Goal: Check status

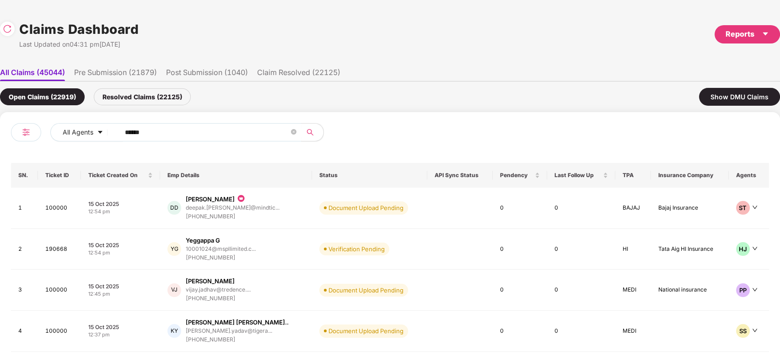
scroll to position [0, 0]
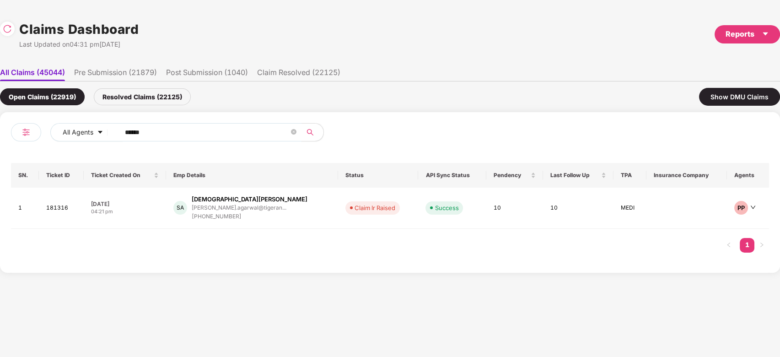
click at [202, 137] on input "******" at bounding box center [207, 132] width 164 height 14
paste input "text"
click at [202, 137] on input "******" at bounding box center [207, 132] width 164 height 14
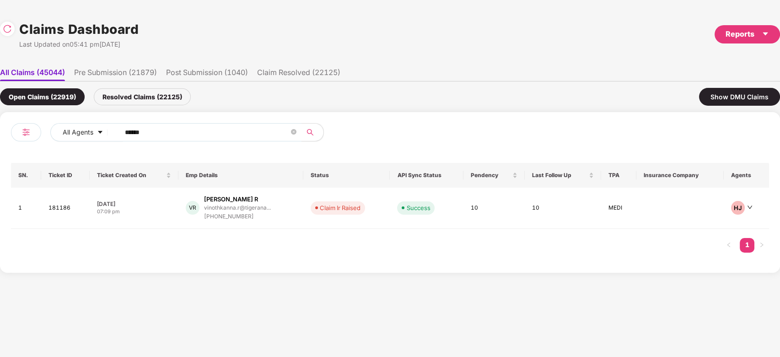
type input "******"
click at [392, 205] on td "Success" at bounding box center [426, 208] width 73 height 41
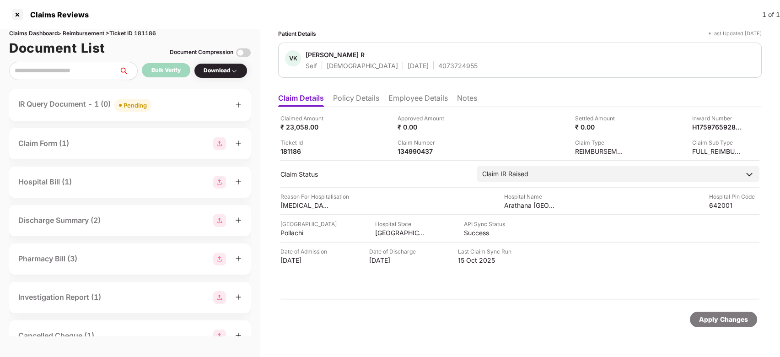
scroll to position [0, 0]
click at [414, 154] on div "134990437" at bounding box center [423, 151] width 50 height 9
copy div "134990437"
click at [414, 154] on div "134990437" at bounding box center [423, 151] width 50 height 9
click at [427, 153] on div "134990437" at bounding box center [423, 151] width 50 height 9
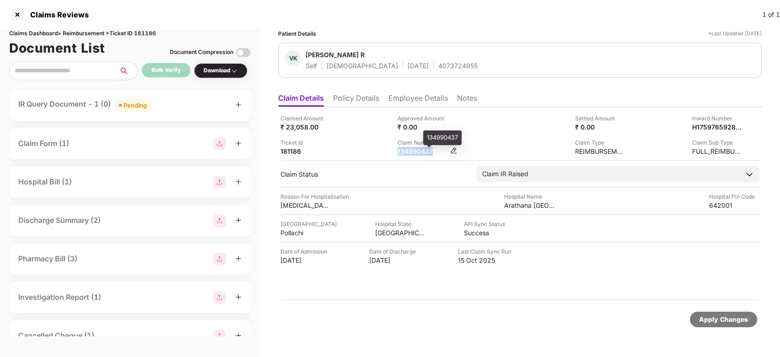
click at [427, 153] on div "134990437" at bounding box center [423, 151] width 50 height 9
copy div "134990437"
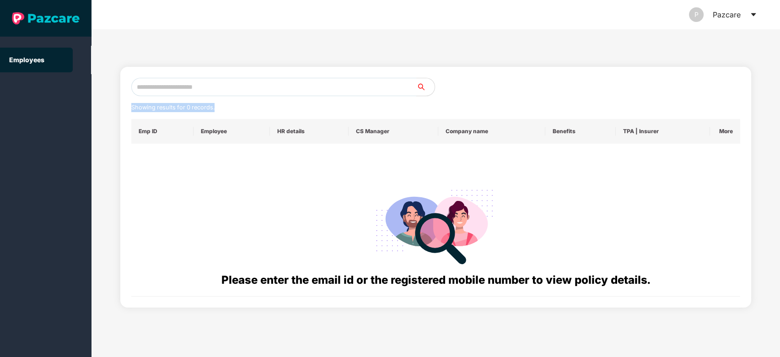
drag, startPoint x: 248, startPoint y: 97, endPoint x: 268, endPoint y: 86, distance: 22.9
click at [268, 86] on div "Showing results for 0 records. Emp ID Employee HR details CS Manager Company na…" at bounding box center [436, 187] width 610 height 219
click at [268, 86] on input "text" at bounding box center [274, 87] width 286 height 18
paste input "**********"
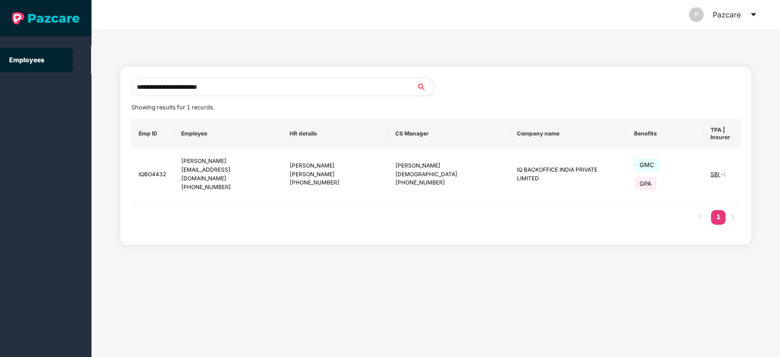
type input "**********"
click at [766, 168] on img at bounding box center [772, 174] width 13 height 13
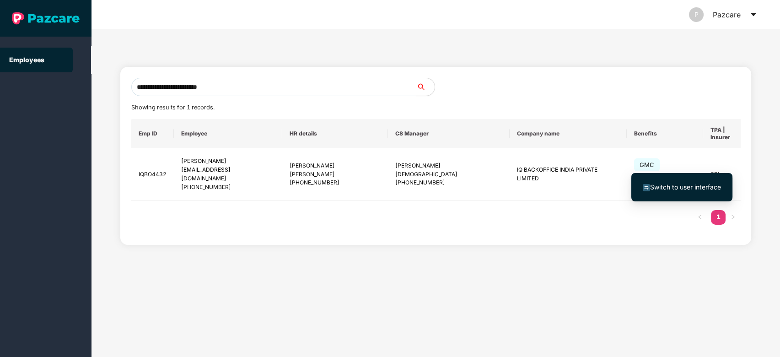
click at [659, 195] on li "Switch to user interface" at bounding box center [682, 187] width 101 height 19
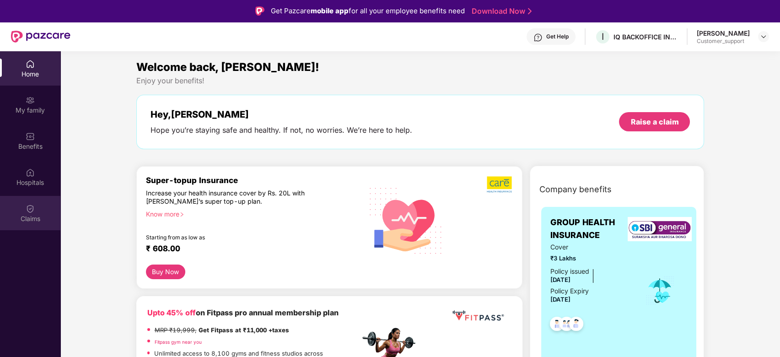
click at [40, 209] on div "Claims" at bounding box center [30, 213] width 60 height 34
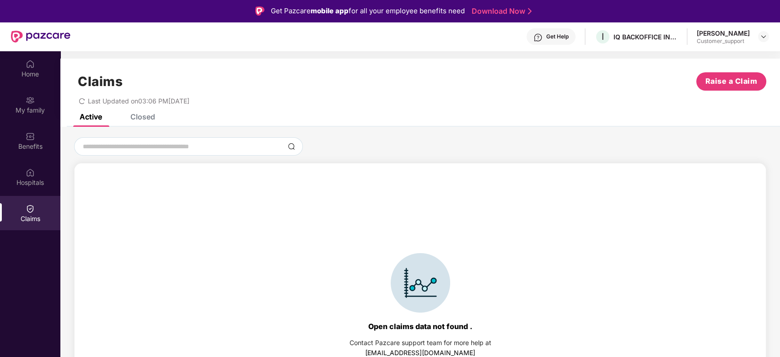
click at [143, 118] on div "Closed" at bounding box center [142, 116] width 25 height 9
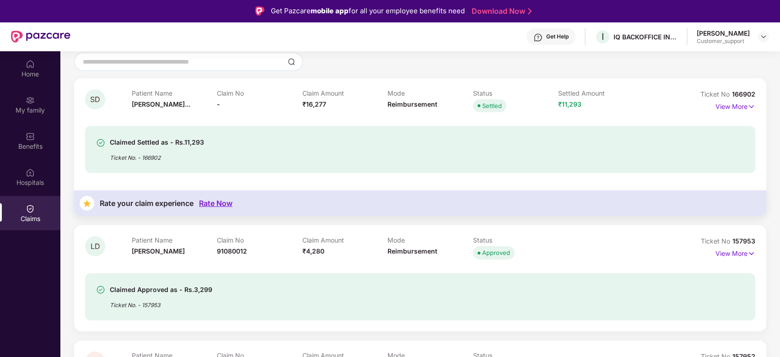
scroll to position [84, 0]
drag, startPoint x: 219, startPoint y: 104, endPoint x: 244, endPoint y: 103, distance: 24.8
click at [244, 103] on div "Claim No -" at bounding box center [260, 102] width 86 height 25
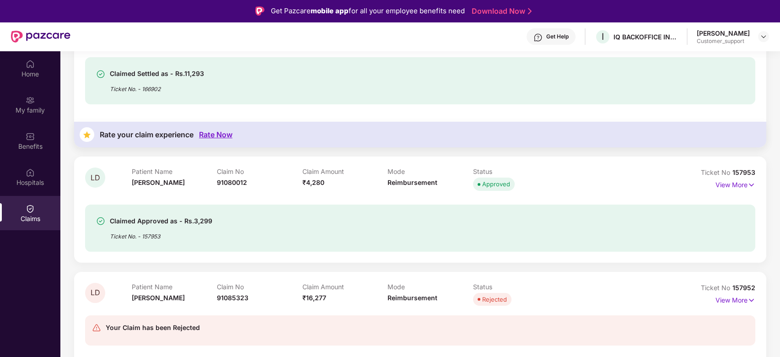
click at [222, 190] on div "Claim No 91080012" at bounding box center [260, 180] width 86 height 25
drag, startPoint x: 424, startPoint y: 200, endPoint x: 511, endPoint y: 179, distance: 89.1
click at [511, 179] on div "LD Patient Name [PERSON_NAME] Claim No 91080012 Claim Amount ₹4,280 Mode Reimbu…" at bounding box center [420, 210] width 671 height 84
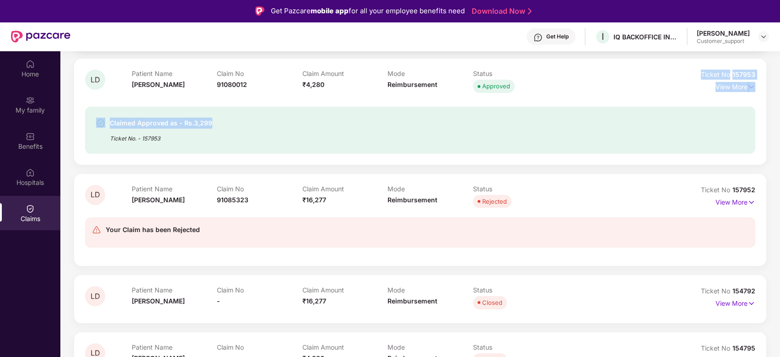
scroll to position [255, 0]
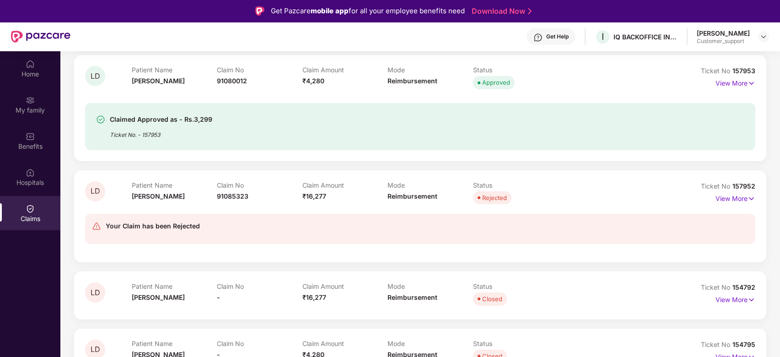
click at [294, 196] on div "Claim No 91085323" at bounding box center [260, 193] width 86 height 25
click at [243, 199] on span "91085323" at bounding box center [233, 196] width 32 height 8
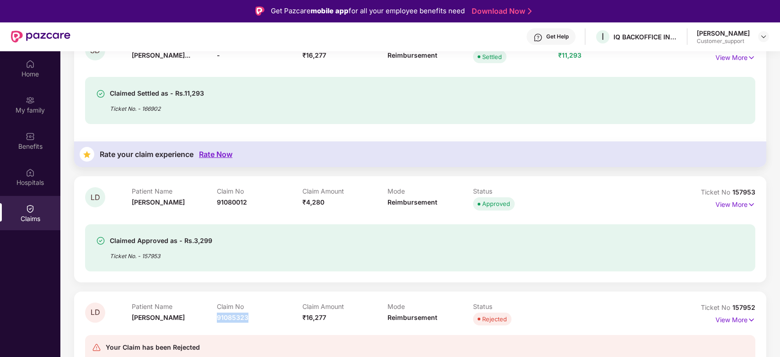
scroll to position [68, 0]
